Goal: Information Seeking & Learning: Learn about a topic

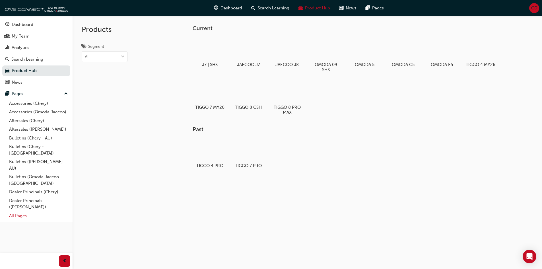
click at [19, 211] on link "All Pages" at bounding box center [38, 215] width 63 height 9
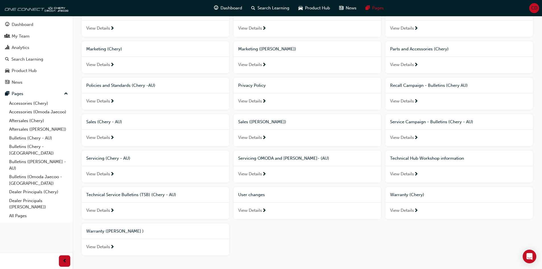
scroll to position [311, 0]
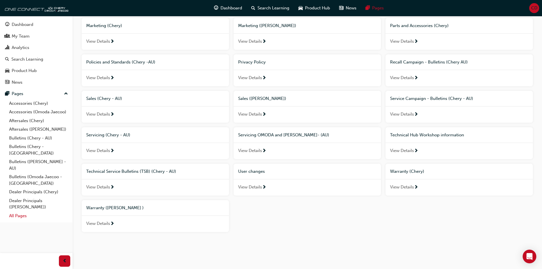
click at [17, 211] on link "All Pages" at bounding box center [38, 215] width 63 height 9
click at [23, 211] on link "All Pages" at bounding box center [38, 215] width 63 height 9
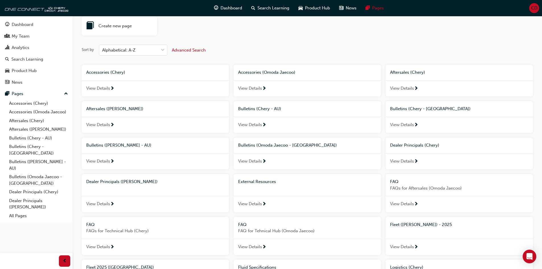
scroll to position [0, 0]
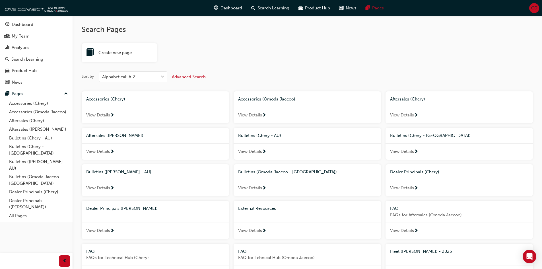
click at [532, 9] on span "CD" at bounding box center [534, 8] width 6 height 7
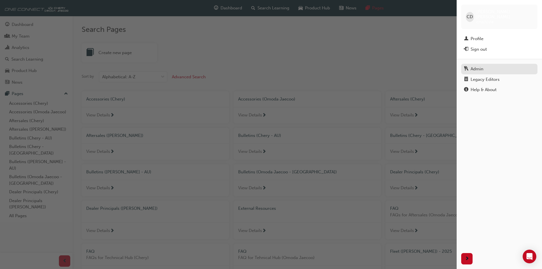
click at [475, 66] on div "Admin" at bounding box center [476, 69] width 13 height 7
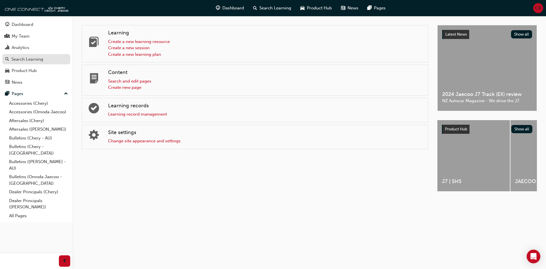
click at [30, 61] on div "Search Learning" at bounding box center [27, 59] width 32 height 7
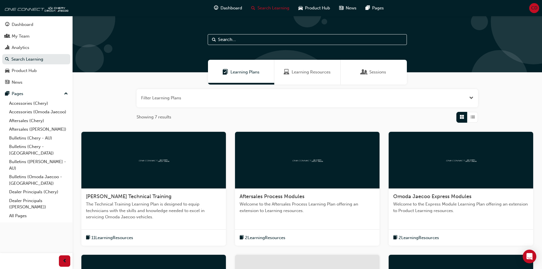
click at [315, 71] on span "Learning Resources" at bounding box center [310, 72] width 39 height 7
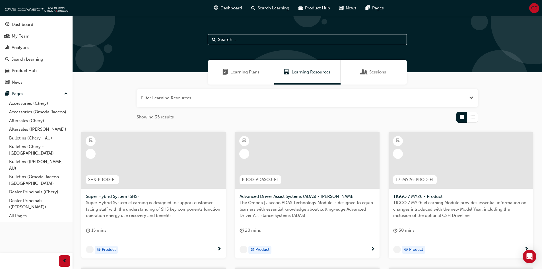
click at [247, 99] on button "button" at bounding box center [306, 98] width 341 height 18
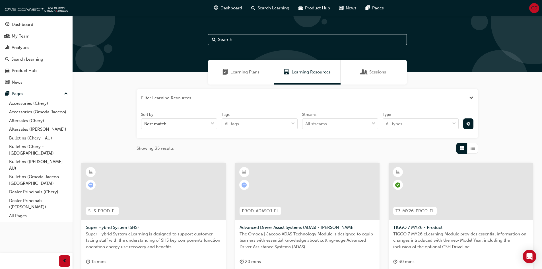
click at [474, 185] on div at bounding box center [460, 191] width 144 height 57
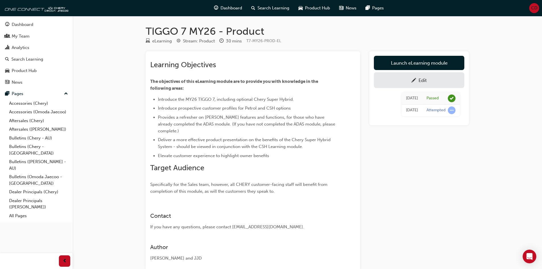
click at [405, 82] on div "Edit" at bounding box center [419, 79] width 82 height 7
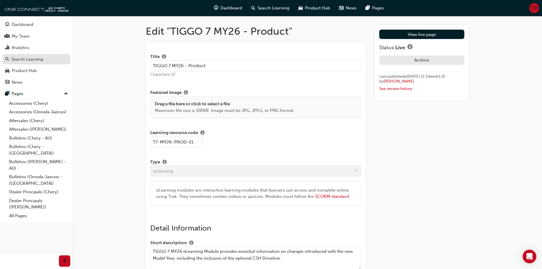
click at [32, 61] on div "Search Learning" at bounding box center [27, 59] width 32 height 7
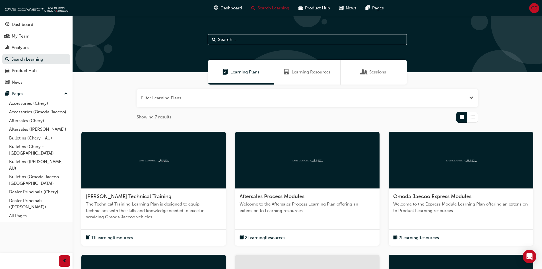
click at [303, 72] on span "Learning Resources" at bounding box center [310, 72] width 39 height 7
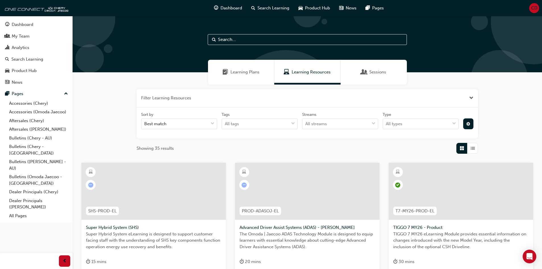
click at [481, 189] on div at bounding box center [460, 191] width 144 height 57
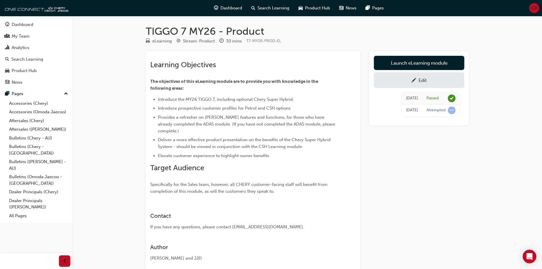
click at [419, 80] on div "Edit" at bounding box center [422, 80] width 8 height 6
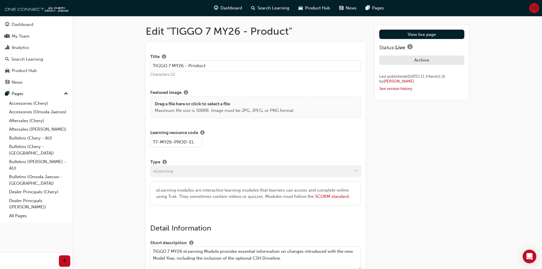
drag, startPoint x: 411, startPoint y: 84, endPoint x: 383, endPoint y: 84, distance: 28.4
click at [383, 84] on div "by [PERSON_NAME]" at bounding box center [421, 81] width 85 height 5
click at [397, 84] on link "[PERSON_NAME]" at bounding box center [398, 81] width 30 height 5
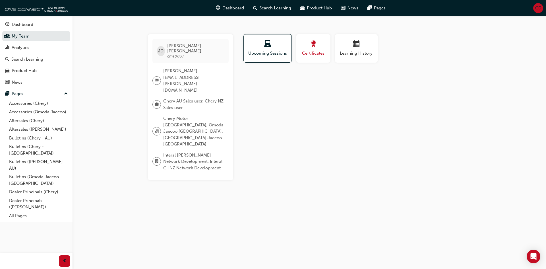
click at [314, 49] on div "Certificates" at bounding box center [314, 48] width 26 height 16
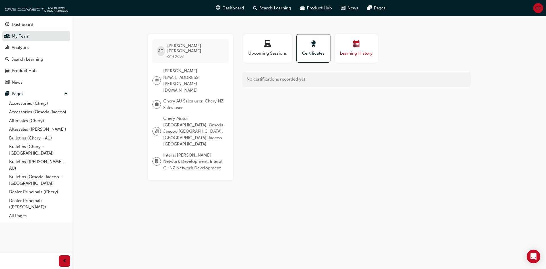
click at [347, 54] on span "Learning History" at bounding box center [356, 53] width 34 height 7
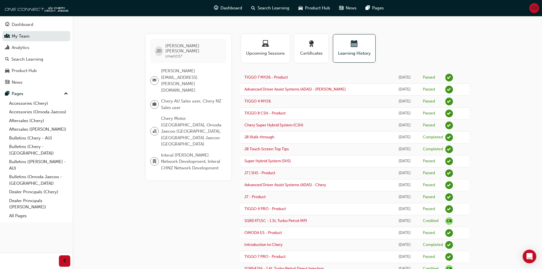
click at [142, 192] on div "[PERSON_NAME] cma0037 [PERSON_NAME][EMAIL_ADDRESS][PERSON_NAME][DOMAIN_NAME] Ch…" at bounding box center [306, 190] width 341 height 312
